Goal: Navigation & Orientation: Find specific page/section

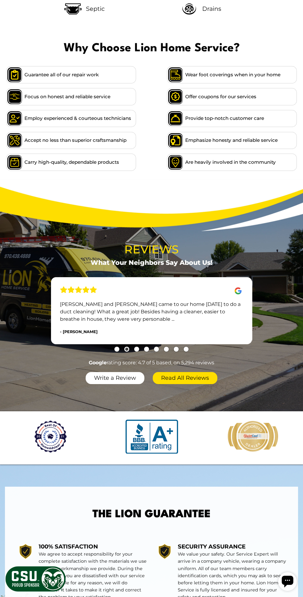
scroll to position [486, 0]
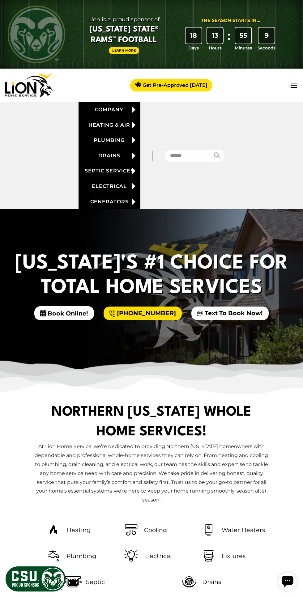
click at [132, 117] on link "Heating & Air" at bounding box center [110, 124] width 62 height 15
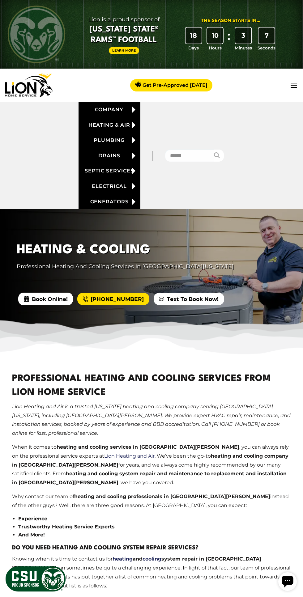
click at [125, 110] on link "Company" at bounding box center [110, 109] width 62 height 15
